Goal: Task Accomplishment & Management: Manage account settings

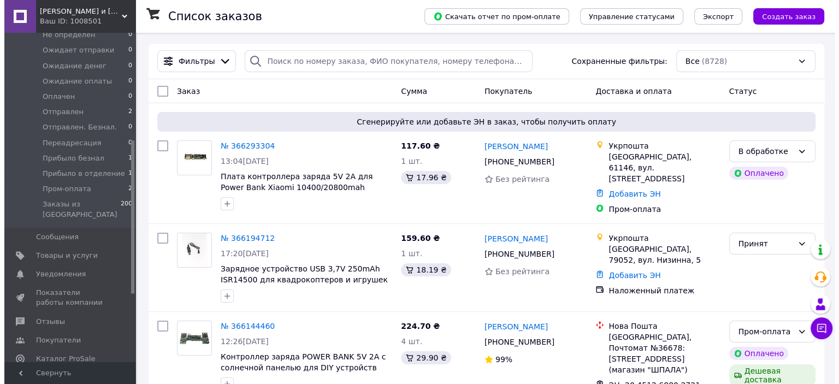
scroll to position [273, 0]
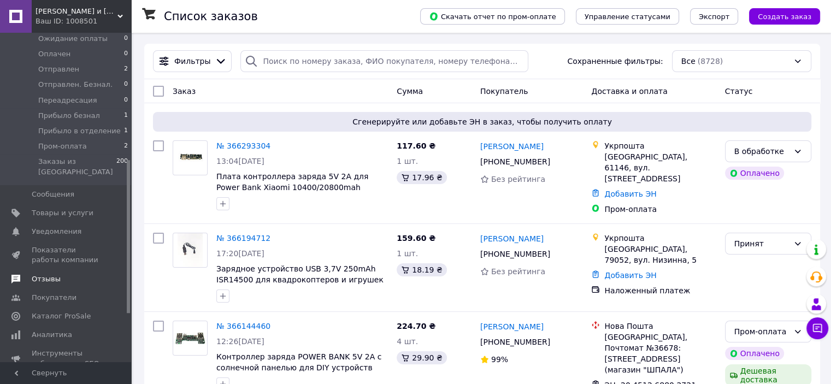
click at [44, 274] on span "Отзывы" at bounding box center [46, 279] width 29 height 10
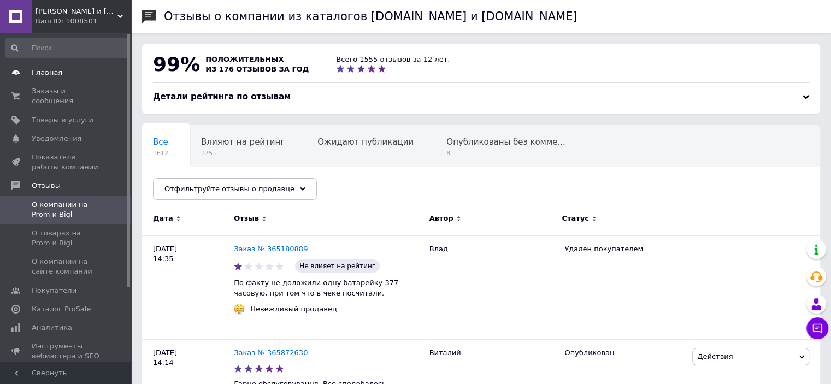
click at [50, 74] on span "Главная" at bounding box center [47, 73] width 31 height 10
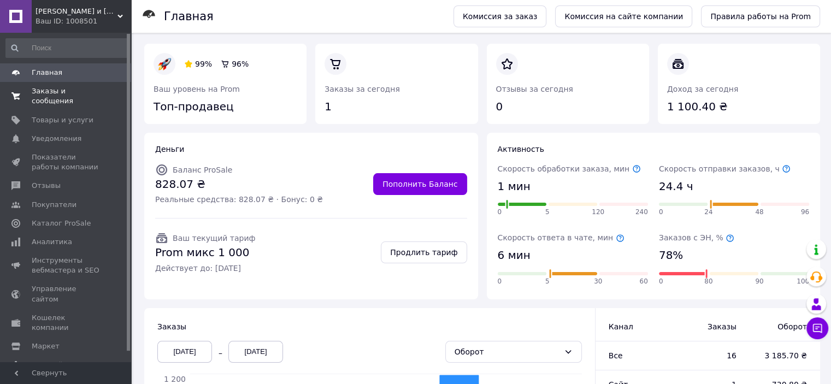
click at [69, 97] on link "Заказы и сообщения 0 0" at bounding box center [67, 96] width 134 height 28
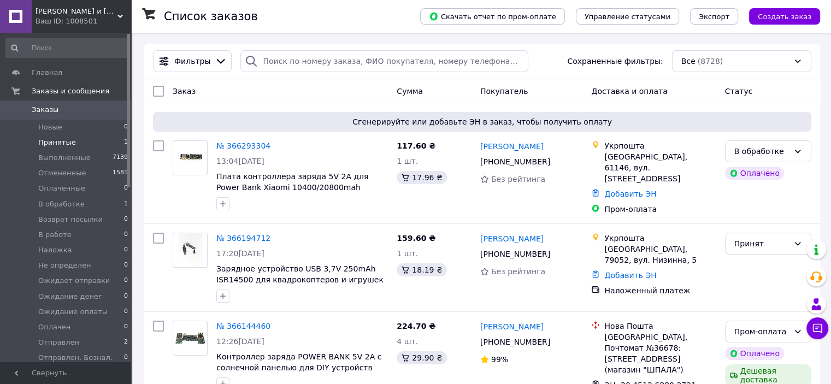
click at [64, 144] on span "Принятые" at bounding box center [57, 143] width 38 height 10
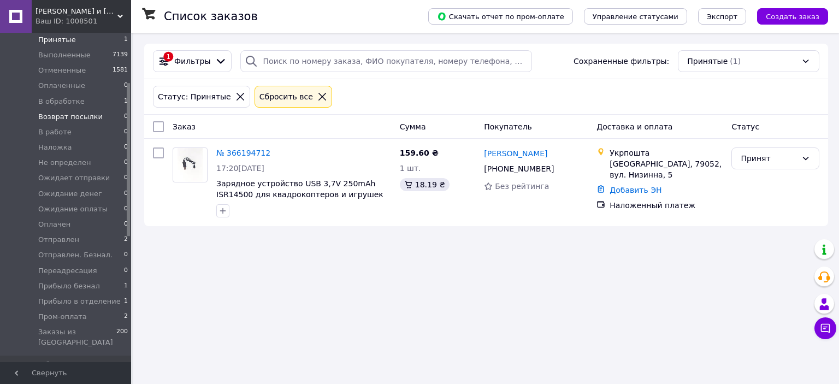
scroll to position [109, 0]
click at [63, 310] on span "Пром-оплата" at bounding box center [62, 310] width 49 height 10
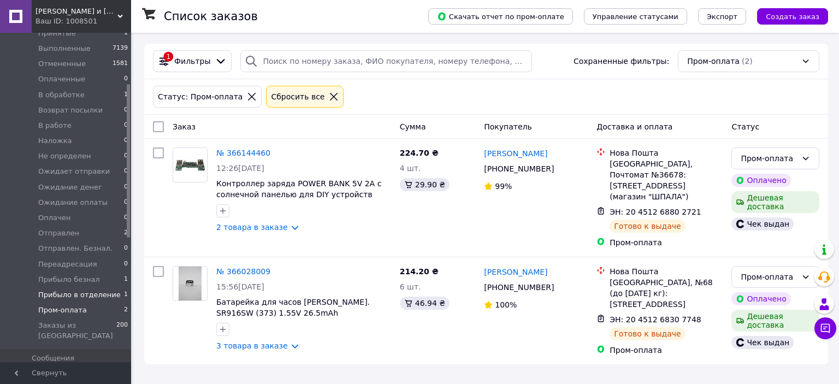
click at [85, 296] on span "Прибыло в отделение" at bounding box center [79, 295] width 82 height 10
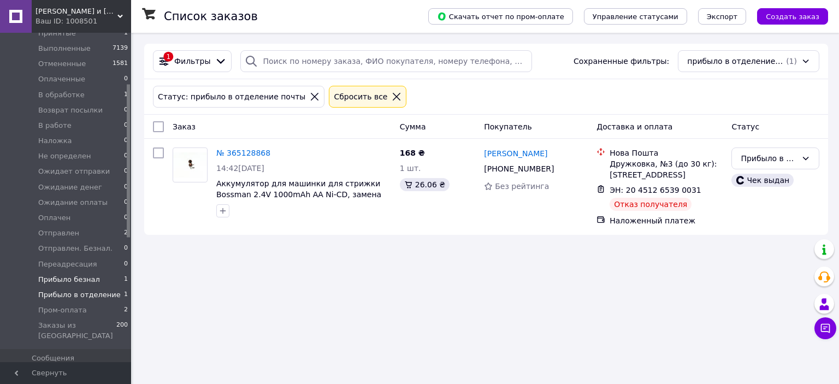
click at [85, 279] on span "Прибыло безнал" at bounding box center [69, 280] width 62 height 10
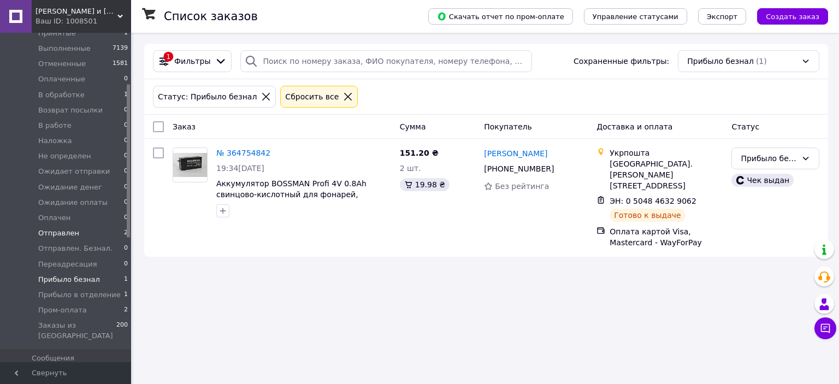
click at [72, 235] on span "Отправлен" at bounding box center [58, 233] width 41 height 10
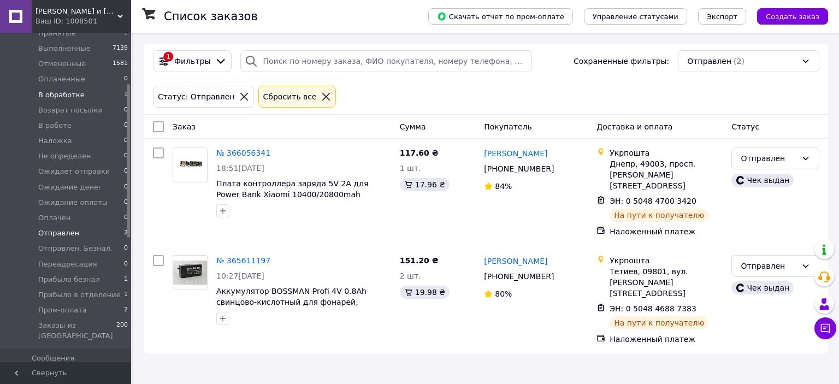
click at [78, 101] on li "В обработке 1" at bounding box center [67, 94] width 134 height 15
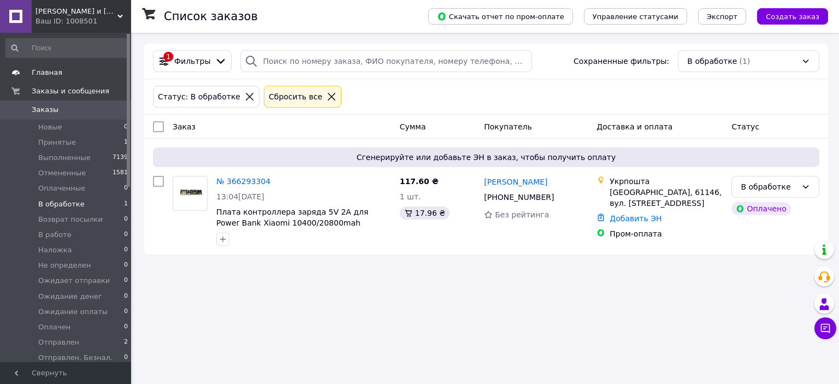
click at [48, 76] on span "Главная" at bounding box center [47, 73] width 31 height 10
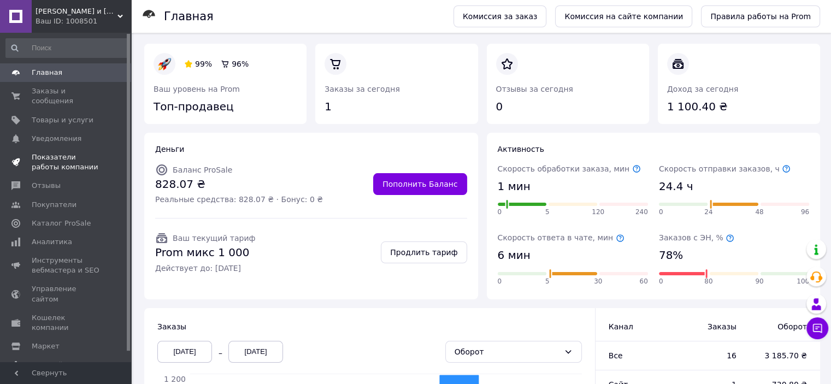
click at [70, 152] on span "Показатели работы компании" at bounding box center [66, 162] width 69 height 20
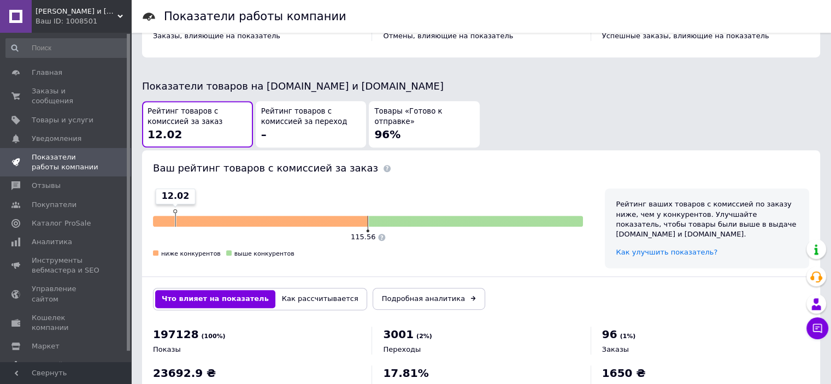
scroll to position [583, 0]
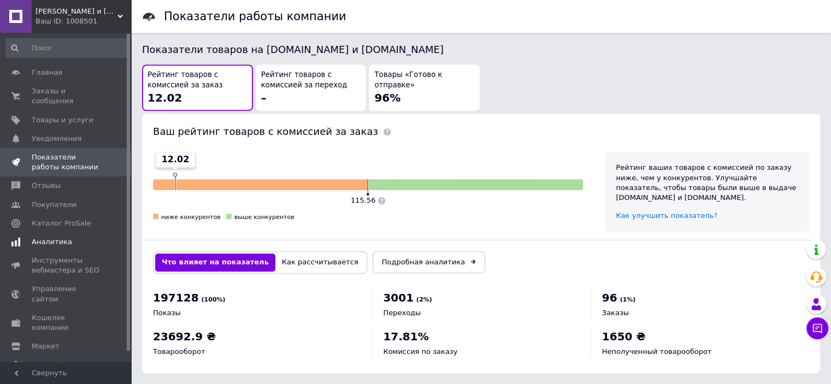
click at [55, 237] on span "Аналитика" at bounding box center [52, 242] width 40 height 10
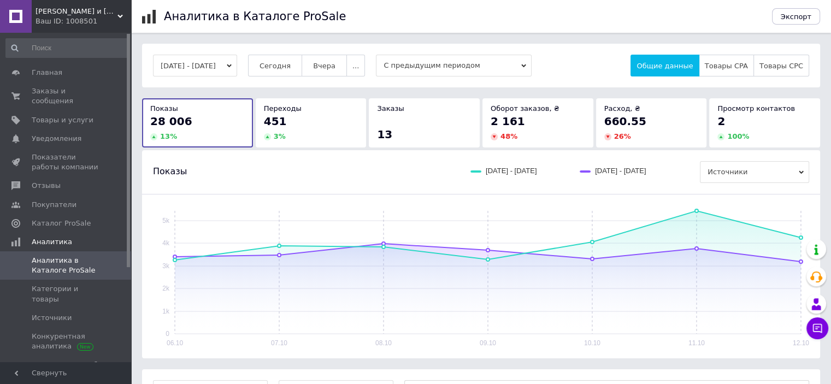
click at [306, 137] on div "3 %" at bounding box center [311, 137] width 94 height 10
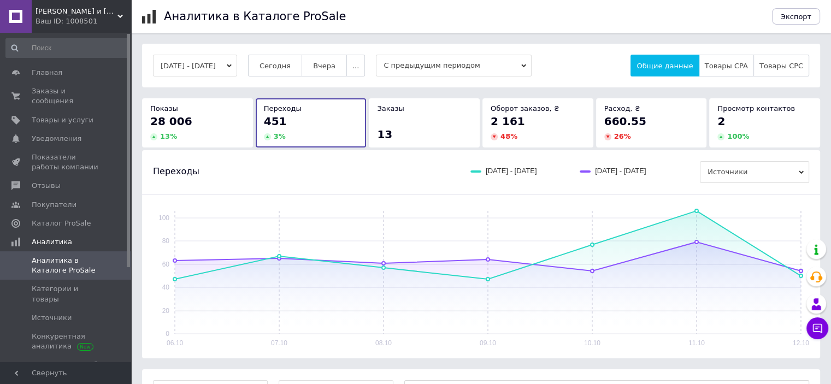
click at [420, 134] on div "13" at bounding box center [424, 134] width 94 height 15
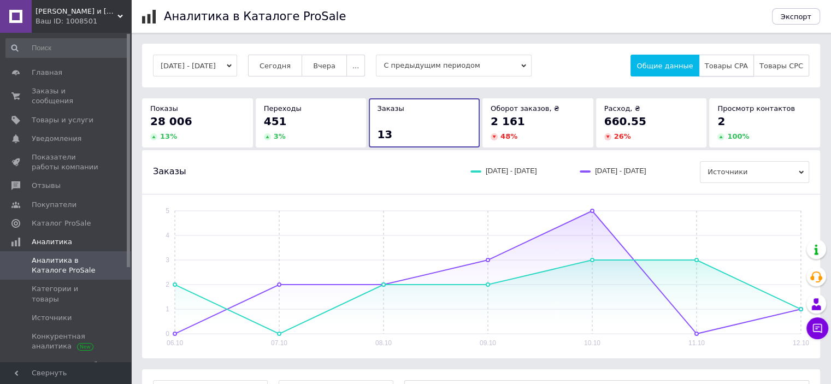
click at [741, 72] on button "Товары CPA" at bounding box center [726, 66] width 55 height 22
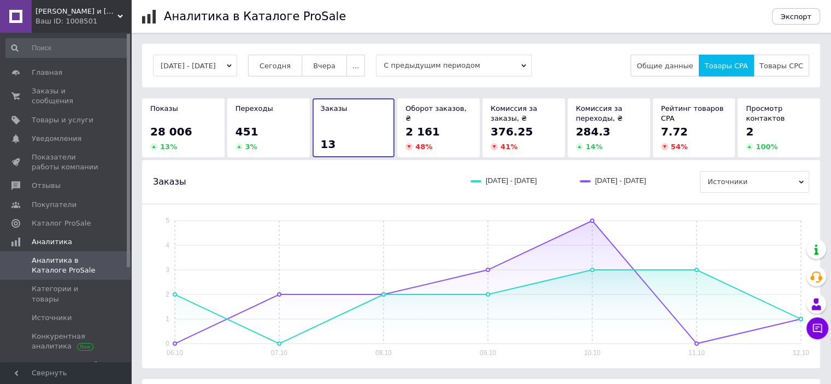
click at [694, 122] on div "Рейтинг товаров CPA" at bounding box center [694, 114] width 66 height 20
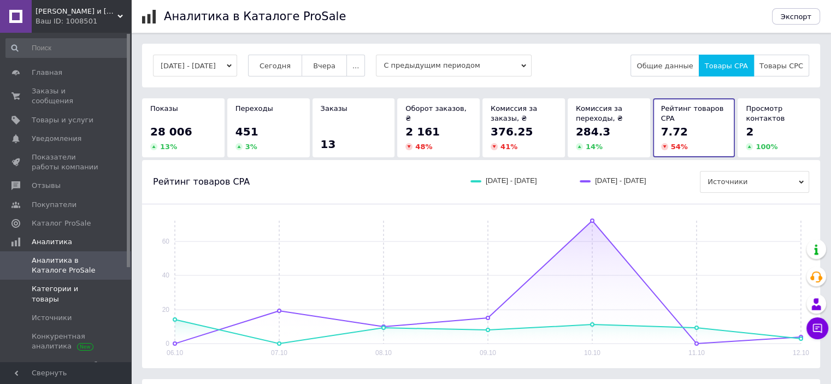
click at [70, 284] on span "Категории и товары" at bounding box center [66, 294] width 69 height 20
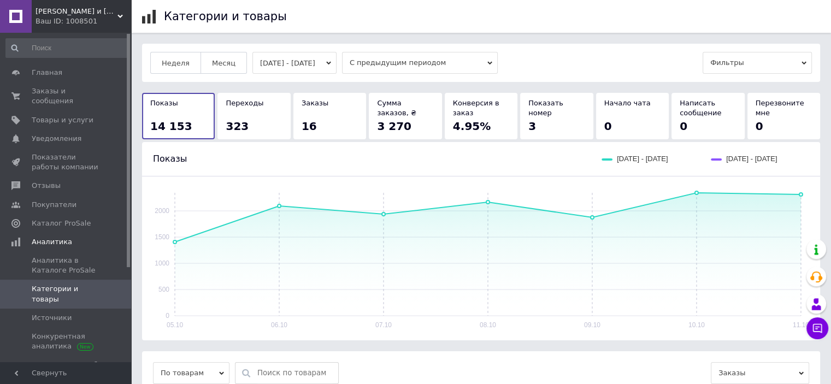
click at [253, 128] on div "323" at bounding box center [254, 126] width 56 height 15
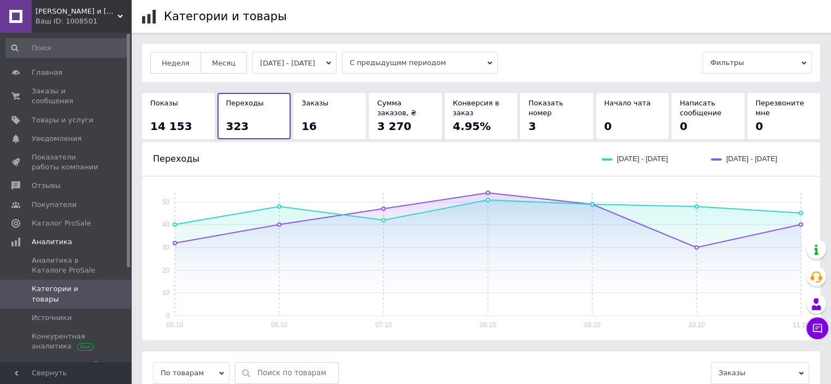
click at [169, 122] on span "14 153" at bounding box center [171, 126] width 42 height 13
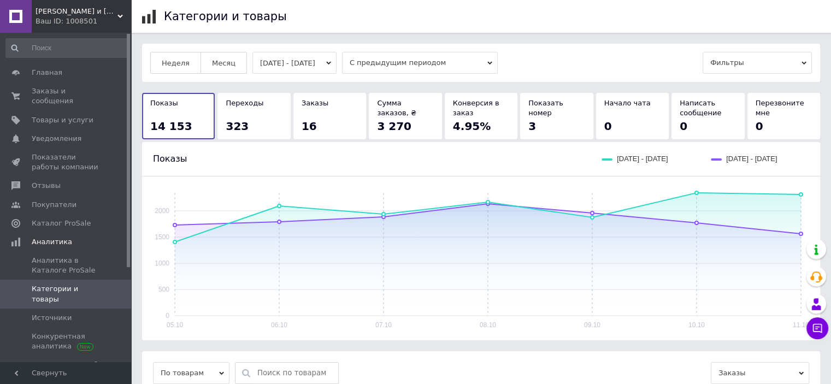
click at [237, 121] on span "323" at bounding box center [237, 126] width 23 height 13
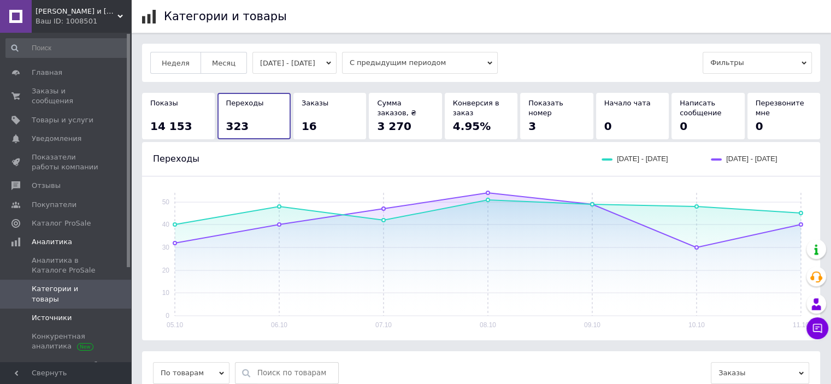
click at [45, 313] on span "Источники" at bounding box center [52, 318] width 40 height 10
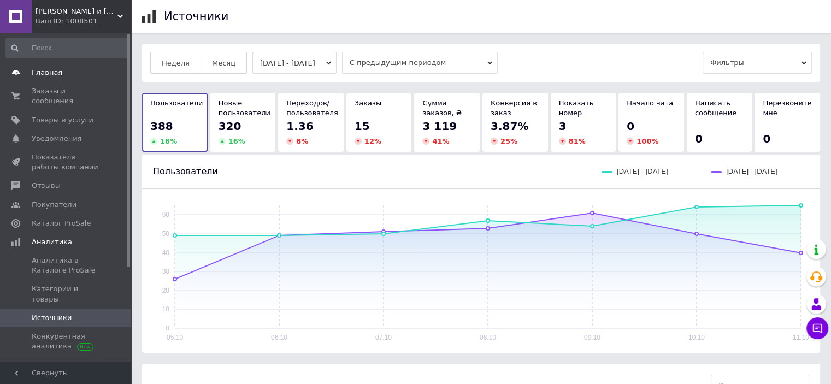
click at [52, 76] on span "Главная" at bounding box center [47, 73] width 31 height 10
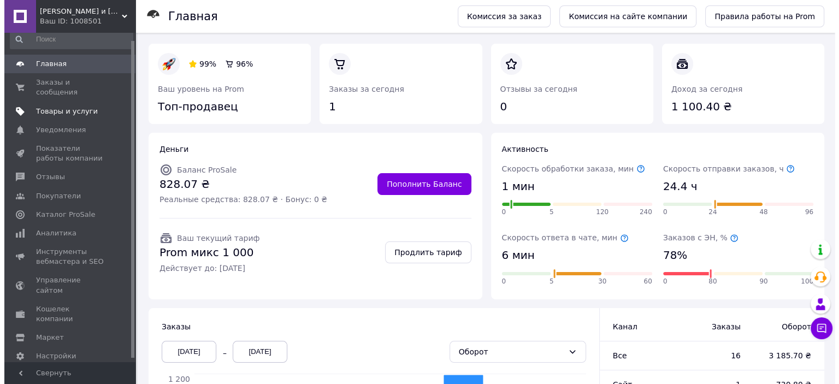
scroll to position [11, 0]
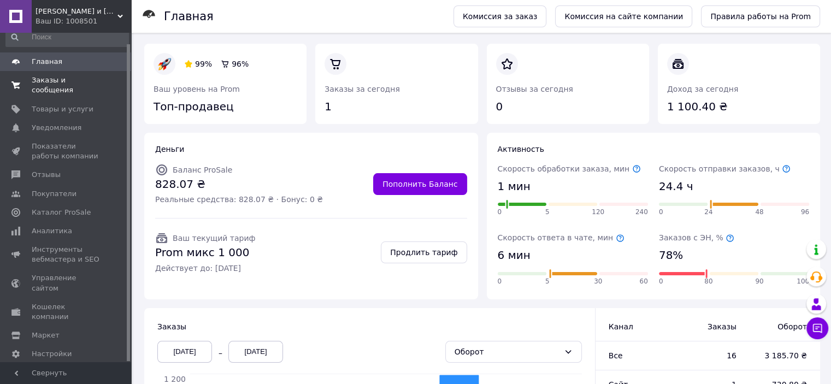
click at [48, 80] on span "Заказы и сообщения" at bounding box center [66, 85] width 69 height 20
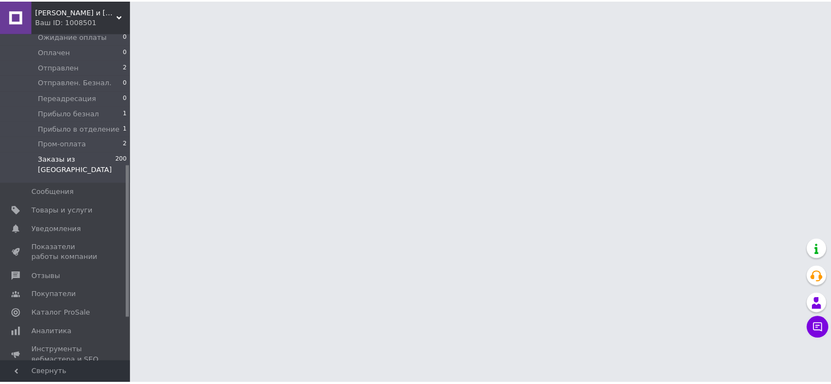
scroll to position [284, 0]
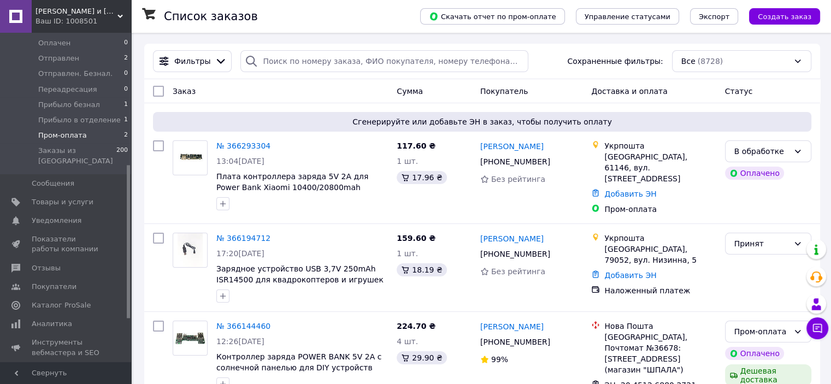
click at [58, 137] on span "Пром-оплата" at bounding box center [62, 136] width 49 height 10
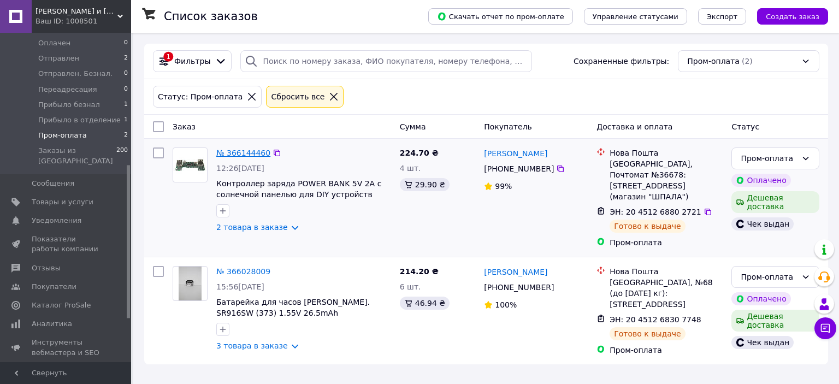
click at [239, 151] on link "№ 366144460" at bounding box center [243, 153] width 54 height 9
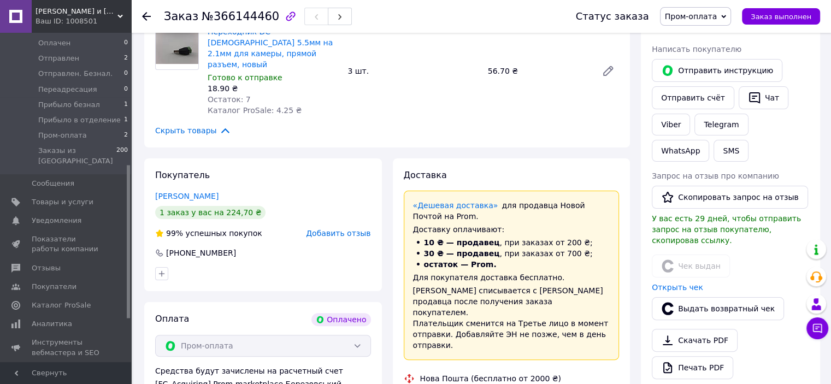
scroll to position [218, 0]
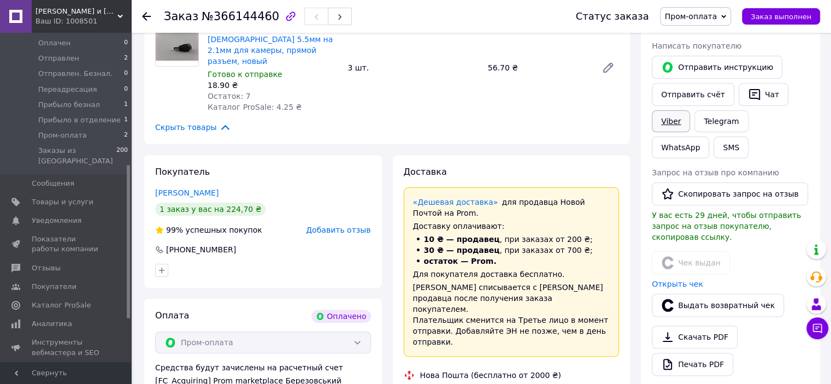
click at [672, 117] on link "Viber" at bounding box center [671, 121] width 38 height 22
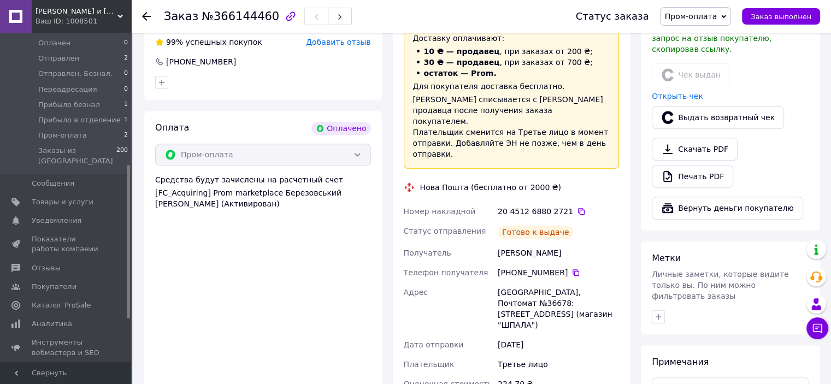
scroll to position [437, 0]
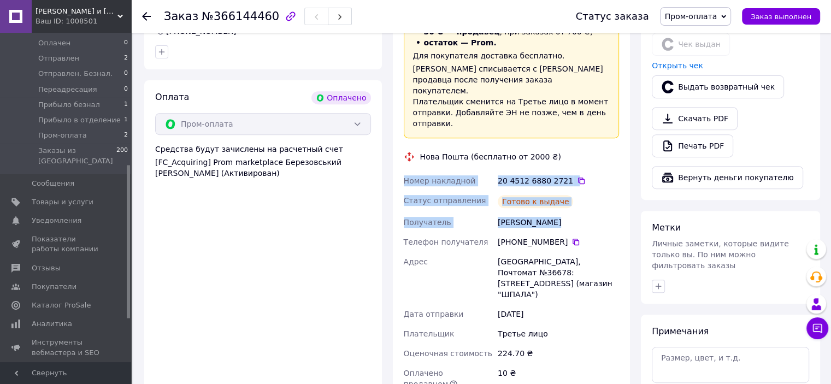
drag, startPoint x: 396, startPoint y: 149, endPoint x: 554, endPoint y: 190, distance: 163.6
click at [554, 190] on div "Доставка «Дешевая доставка»   для продавца Новой Почтой на Prom. Доставку оплач…" at bounding box center [512, 206] width 238 height 538
copy div "Номер накладной 20 4512 6880 2721   Статус отправления Готово к выдаче Получате…"
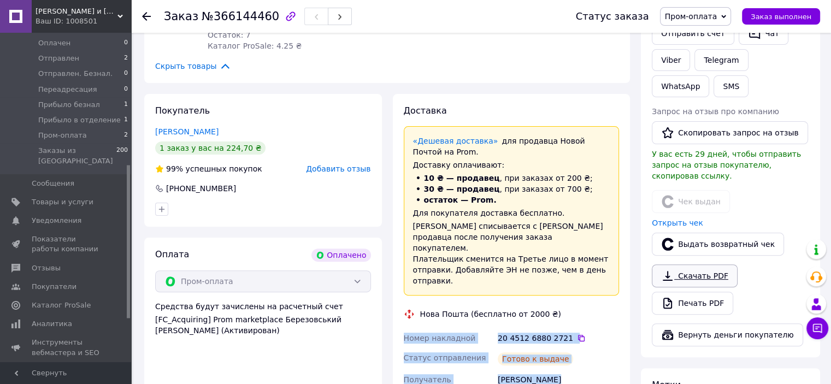
scroll to position [273, 0]
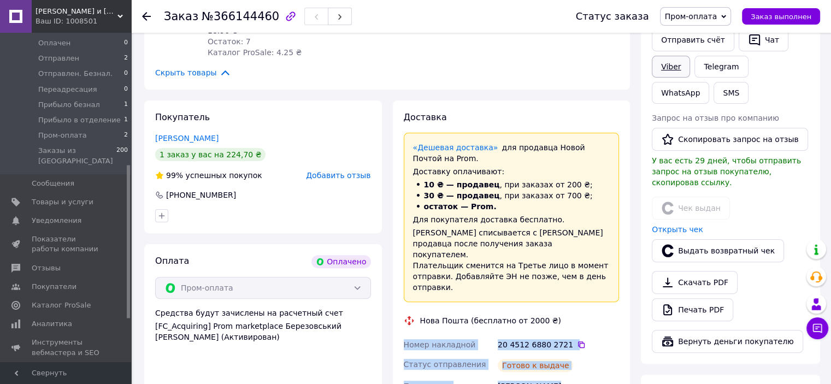
click at [674, 69] on link "Viber" at bounding box center [671, 67] width 38 height 22
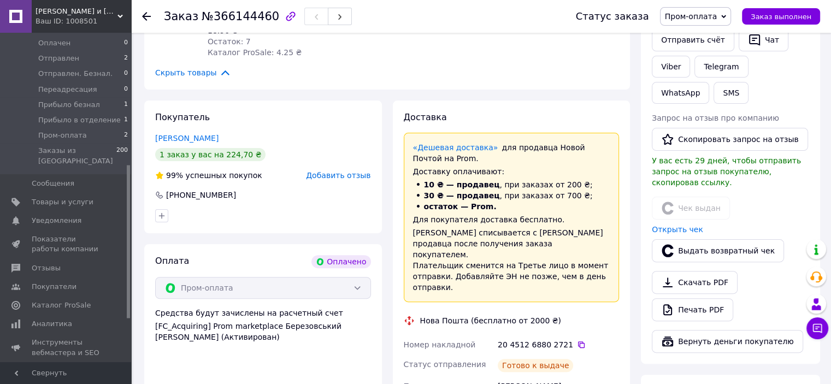
click at [144, 14] on use at bounding box center [146, 16] width 9 height 9
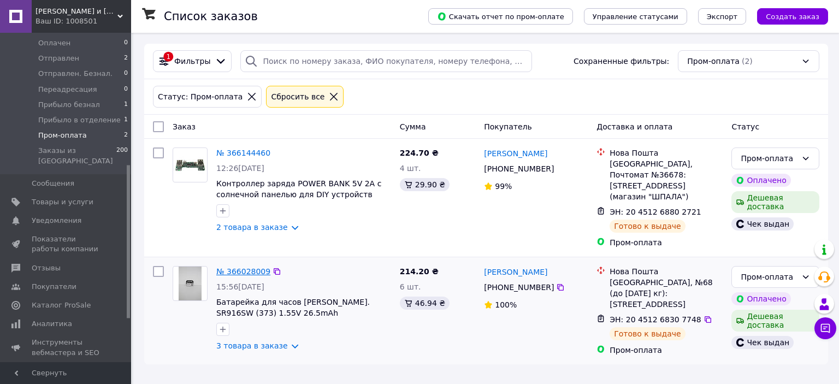
click at [240, 267] on link "№ 366028009" at bounding box center [243, 271] width 54 height 9
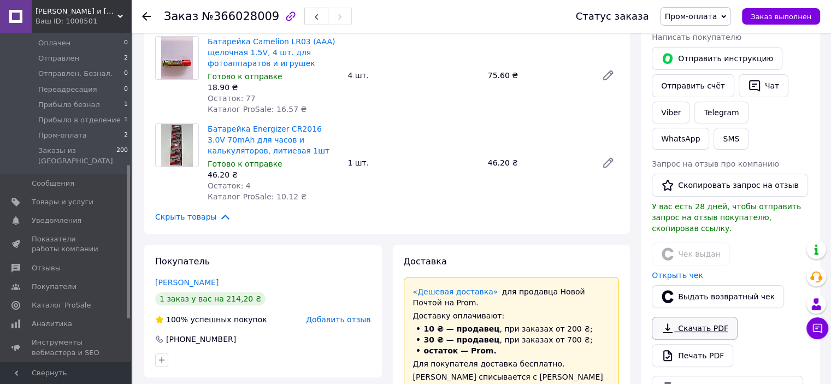
scroll to position [218, 0]
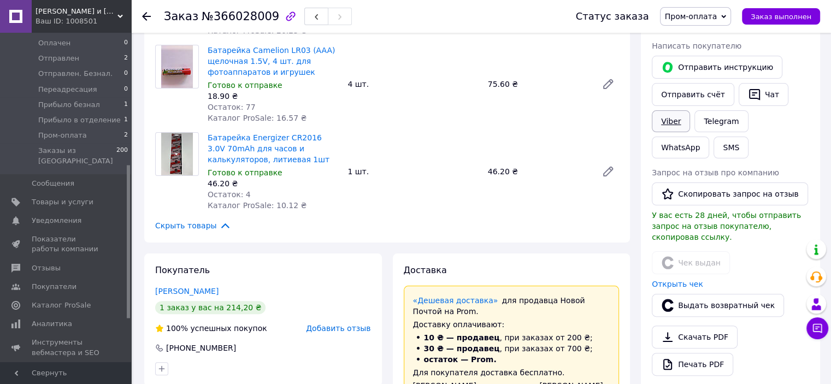
click at [678, 121] on link "Viber" at bounding box center [671, 121] width 38 height 22
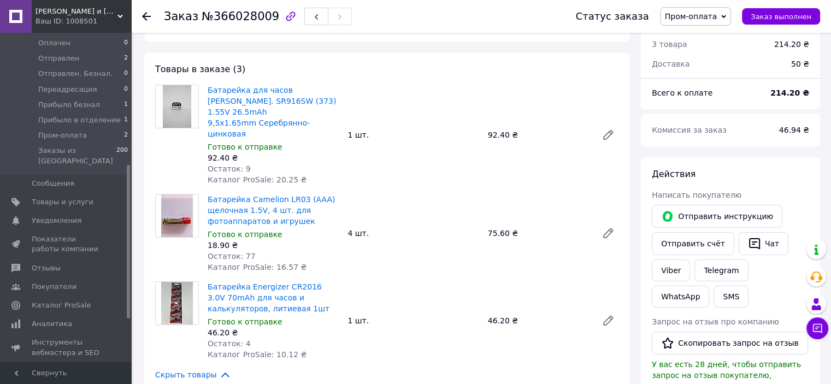
scroll to position [0, 0]
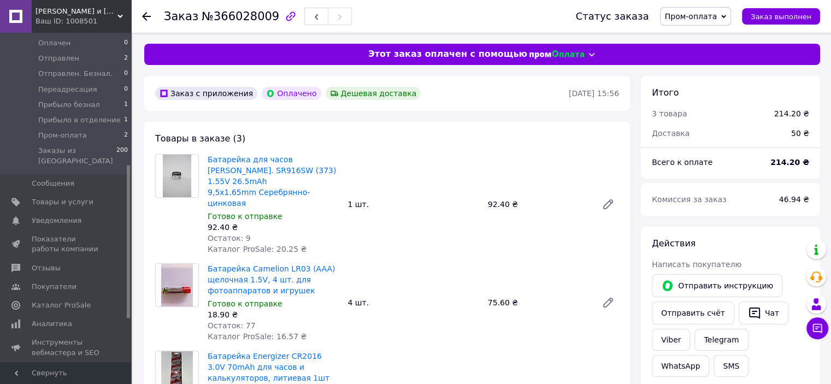
click at [144, 17] on use at bounding box center [146, 16] width 9 height 9
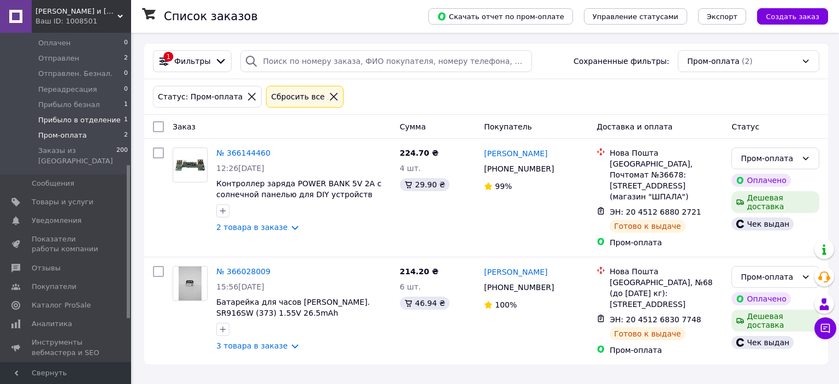
click at [62, 120] on span "Прибыло в отделение" at bounding box center [79, 120] width 82 height 10
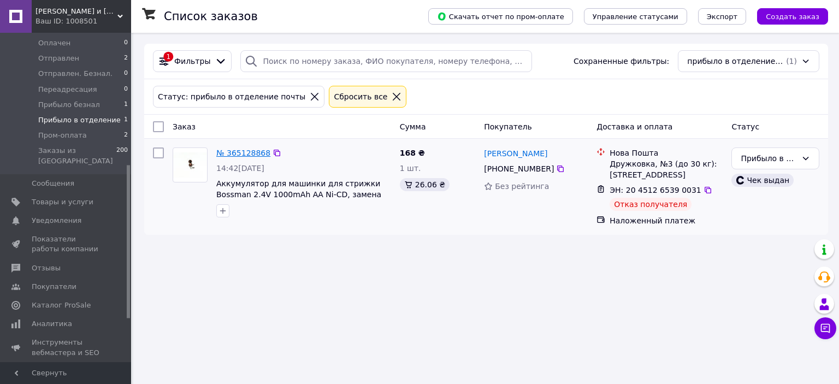
click at [255, 150] on link "№ 365128868" at bounding box center [243, 153] width 54 height 9
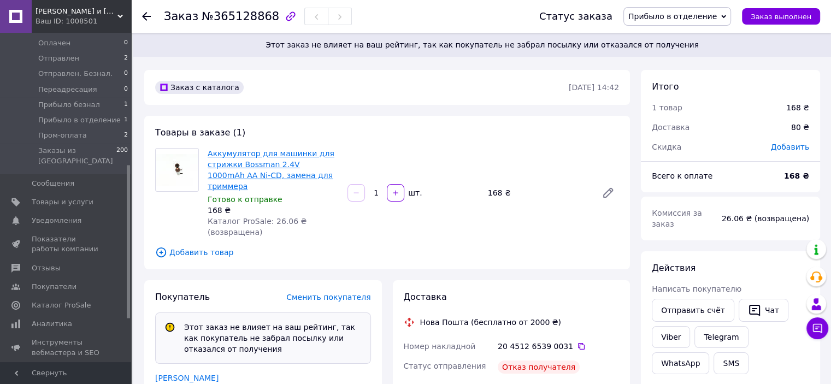
scroll to position [72, 0]
click at [677, 326] on link "Viber" at bounding box center [671, 337] width 38 height 22
click at [709, 352] on link "WhatsApp" at bounding box center [680, 363] width 57 height 22
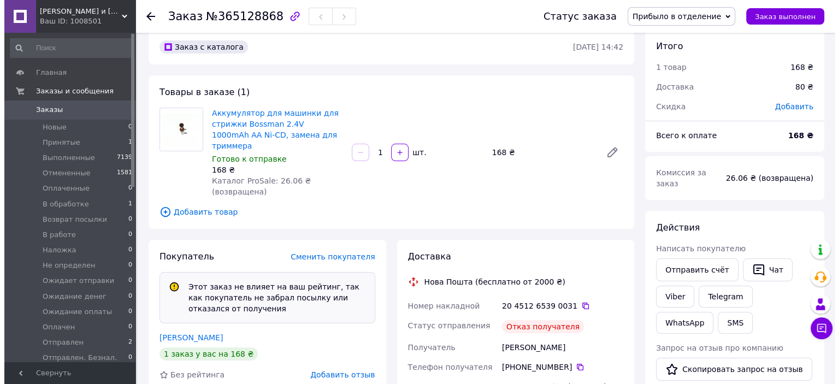
scroll to position [109, 0]
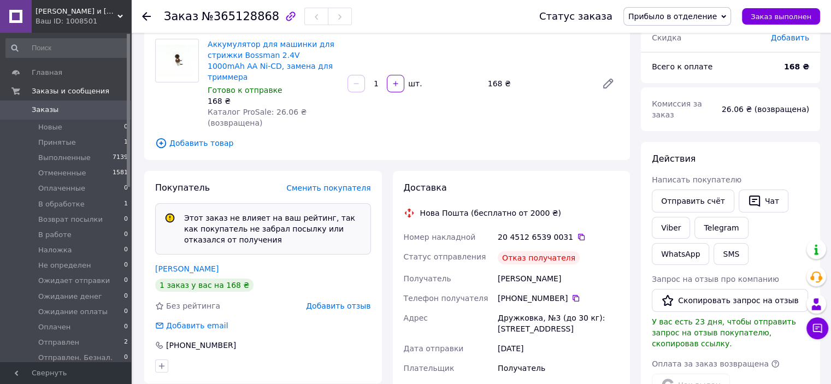
click at [343, 302] on span "Добавить отзыв" at bounding box center [338, 306] width 64 height 9
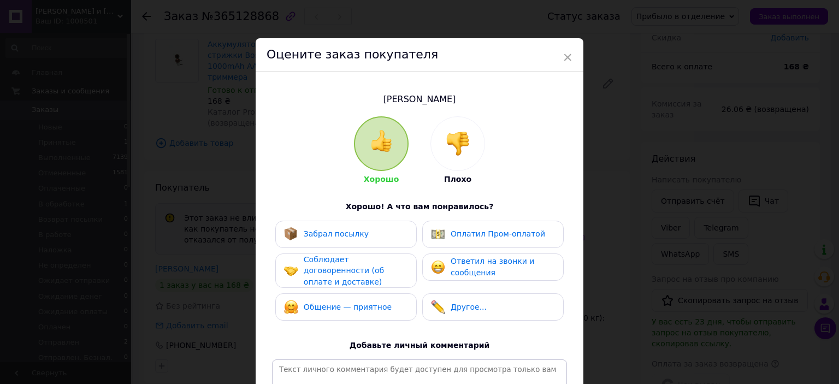
click at [460, 141] on img at bounding box center [458, 144] width 24 height 24
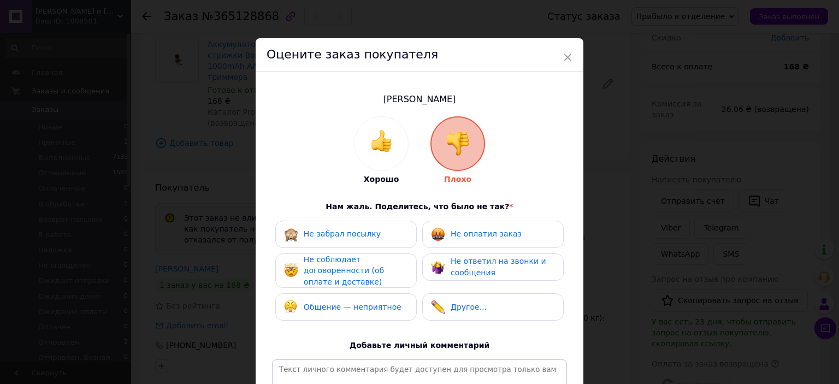
click at [379, 233] on div "Не забрал посылку" at bounding box center [346, 234] width 124 height 14
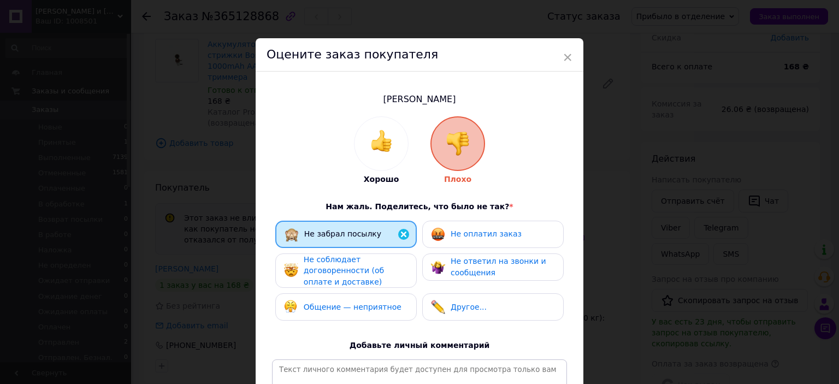
click at [459, 269] on span "Не ответил на звонки и сообщения" at bounding box center [499, 267] width 96 height 20
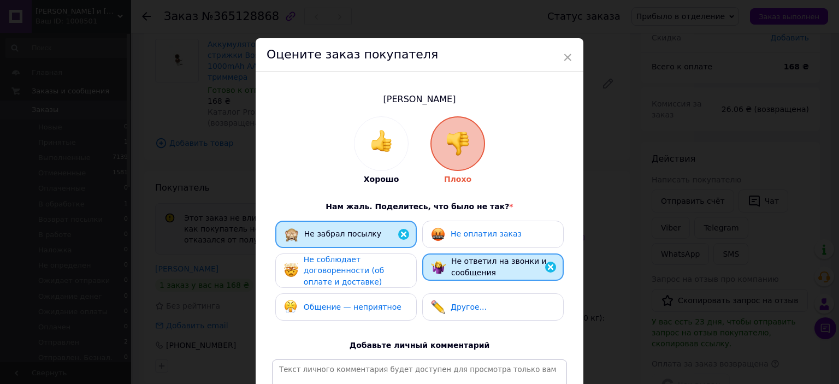
drag, startPoint x: 592, startPoint y: 244, endPoint x: 593, endPoint y: 298, distance: 54.1
click at [593, 298] on div "× Оцените заказ покупателя [PERSON_NAME] Плохо Нам жаль. Поделитесь, что было н…" at bounding box center [419, 192] width 839 height 384
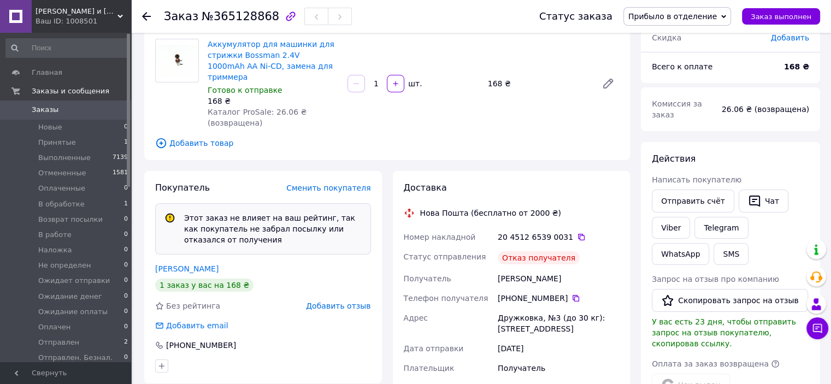
click at [319, 302] on span "Добавить отзыв" at bounding box center [338, 306] width 64 height 9
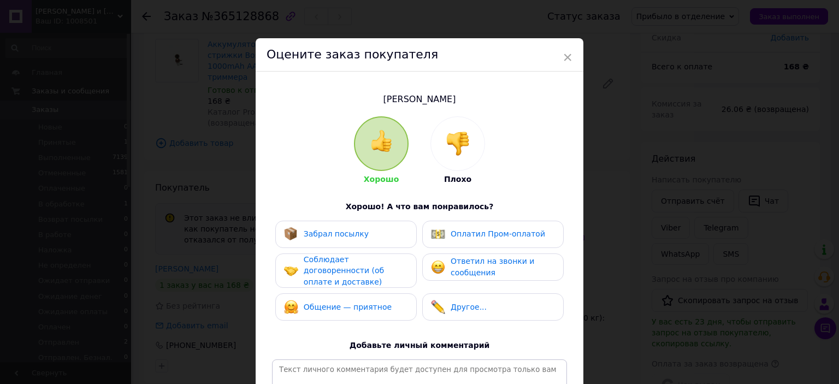
click at [460, 139] on img at bounding box center [458, 144] width 24 height 24
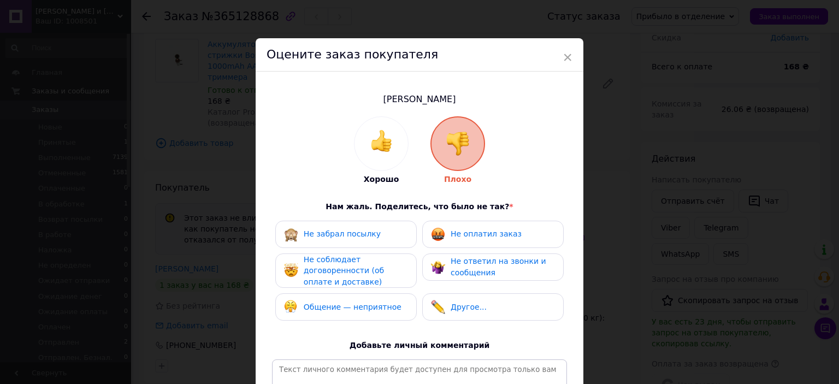
click at [330, 231] on span "Не забрал посылку" at bounding box center [342, 233] width 77 height 9
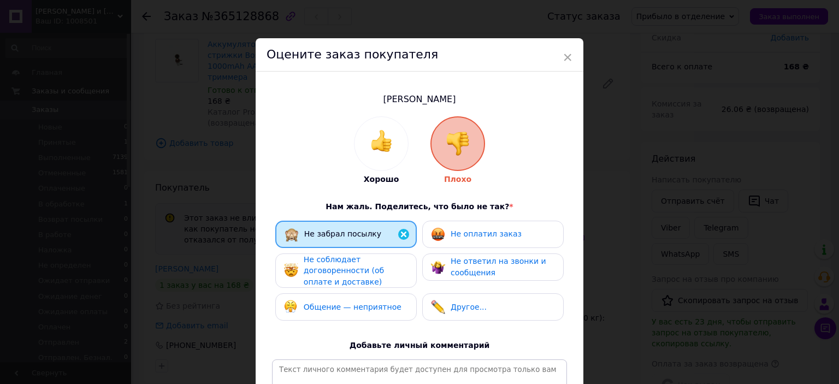
click at [451, 264] on span "Не ответил на звонки и сообщения" at bounding box center [499, 267] width 96 height 20
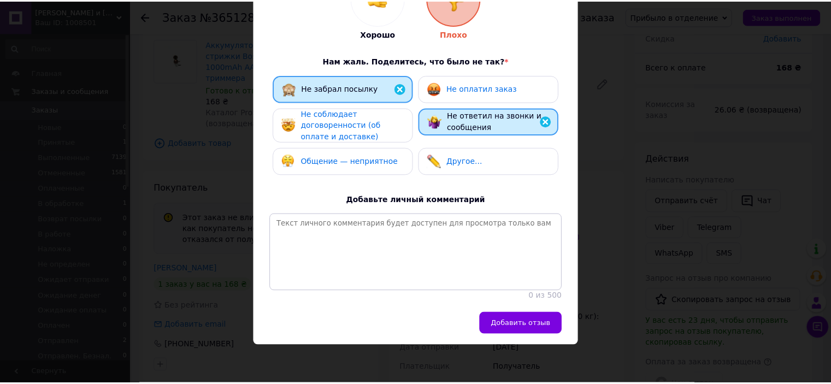
scroll to position [156, 0]
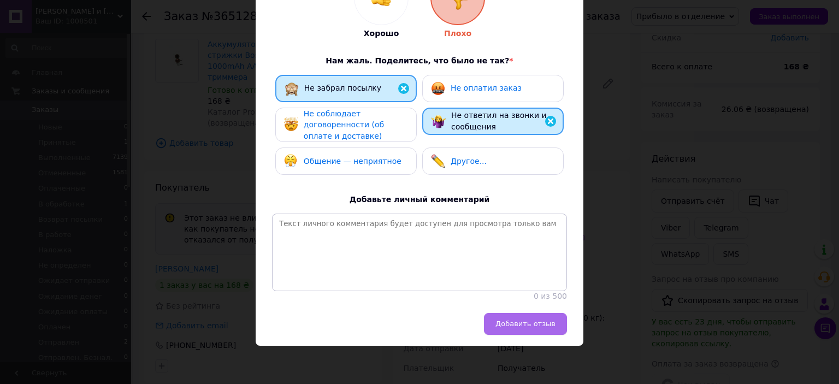
click at [506, 318] on button "Добавить отзыв" at bounding box center [525, 324] width 83 height 22
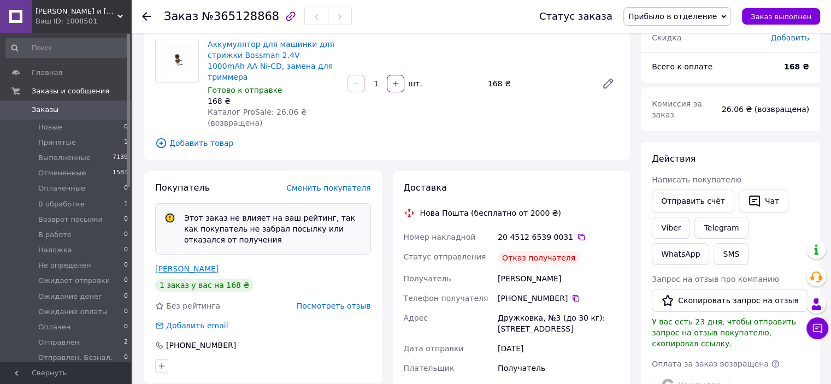
click at [203, 264] on link "[PERSON_NAME]" at bounding box center [186, 268] width 63 height 9
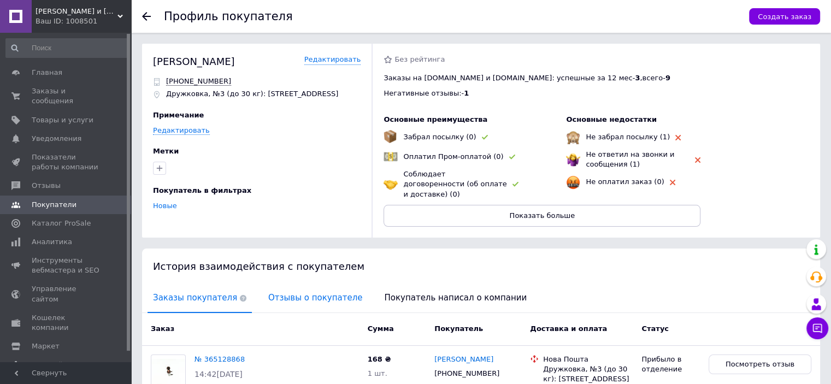
click at [314, 286] on span "Отзывы о покупателе" at bounding box center [315, 298] width 105 height 28
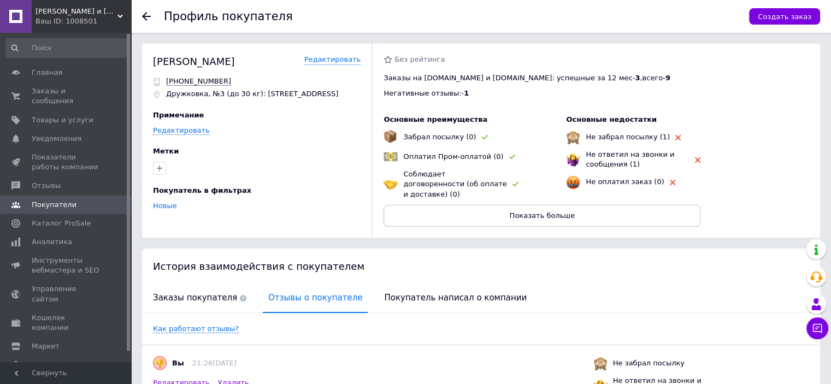
click at [148, 17] on icon at bounding box center [146, 16] width 9 height 9
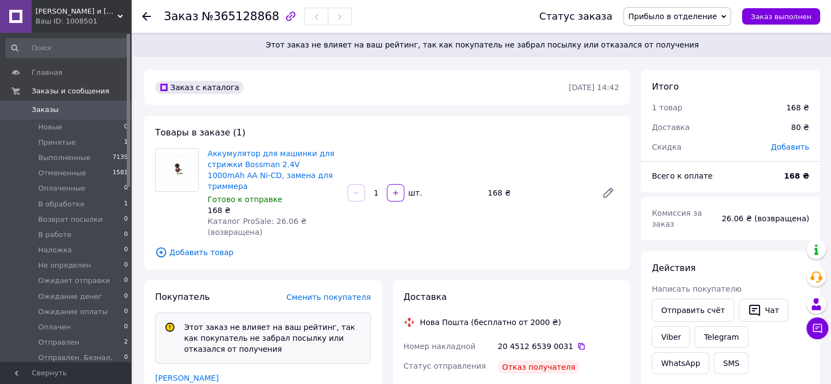
click at [731, 14] on span "Прибыло в отделение" at bounding box center [677, 16] width 108 height 19
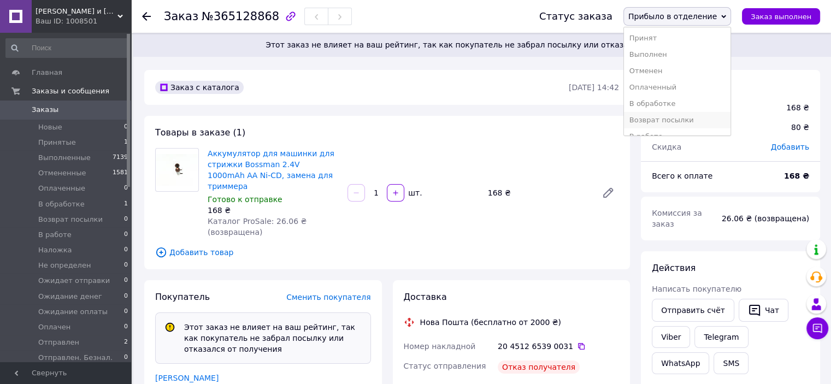
click at [684, 116] on li "Возврат посылки" at bounding box center [677, 120] width 107 height 16
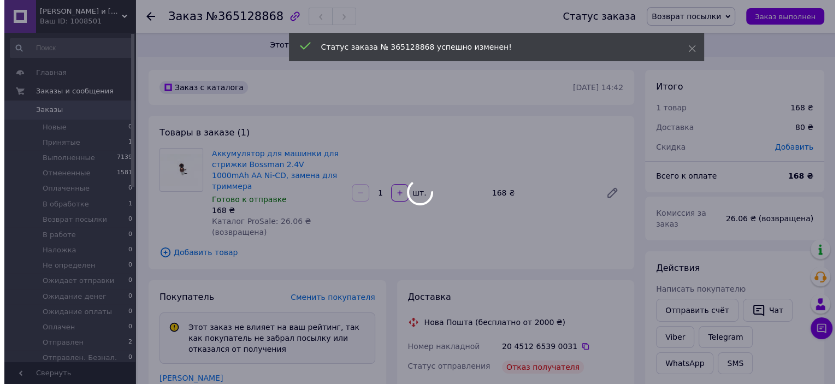
scroll to position [98, 0]
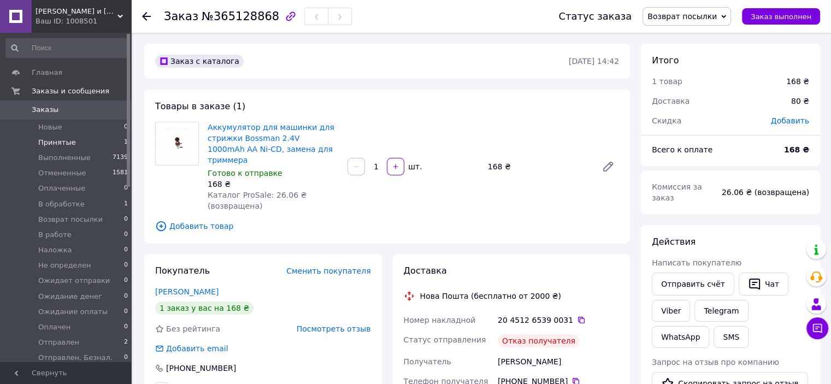
click at [54, 143] on span "Принятые" at bounding box center [57, 143] width 38 height 10
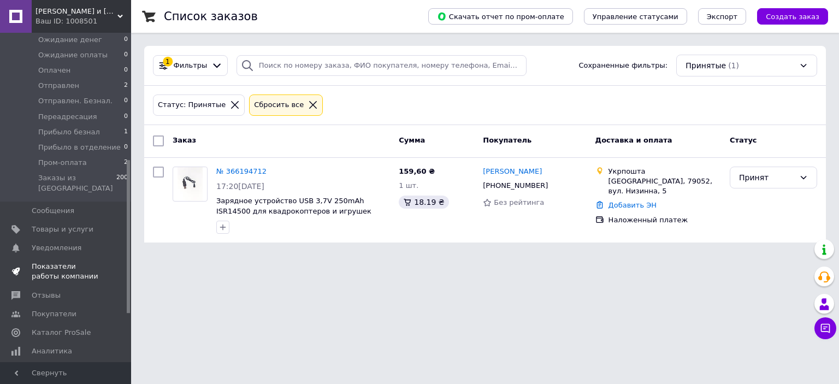
scroll to position [273, 0]
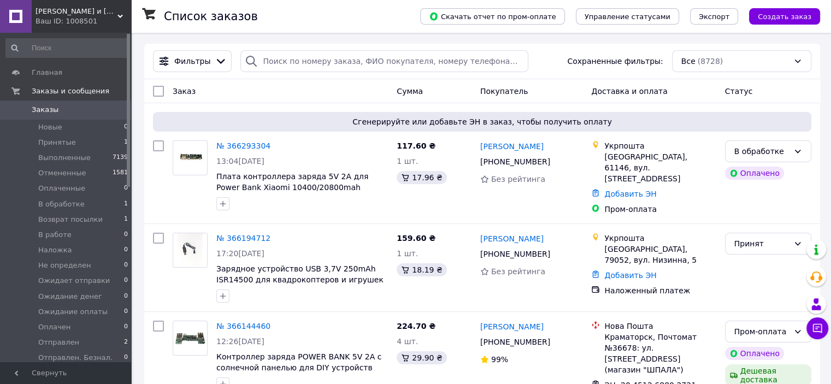
click at [120, 19] on div "Ваш ID: 1008501" at bounding box center [84, 21] width 96 height 10
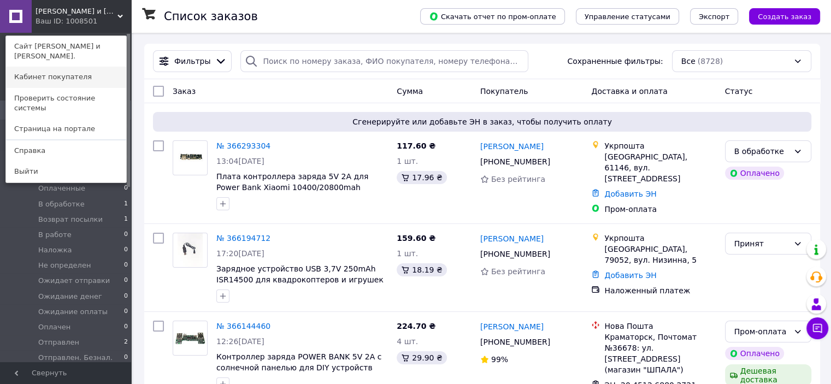
click at [78, 67] on link "Кабинет покупателя" at bounding box center [66, 77] width 120 height 21
